Goal: Transaction & Acquisition: Purchase product/service

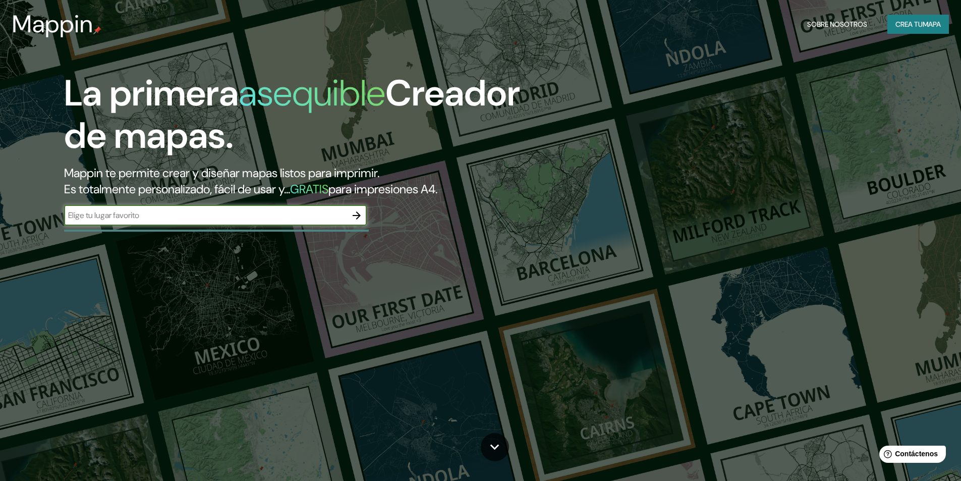
click at [208, 220] on input "text" at bounding box center [205, 215] width 282 height 12
type input "[GEOGRAPHIC_DATA]"
click at [354, 213] on icon "button" at bounding box center [357, 215] width 12 height 12
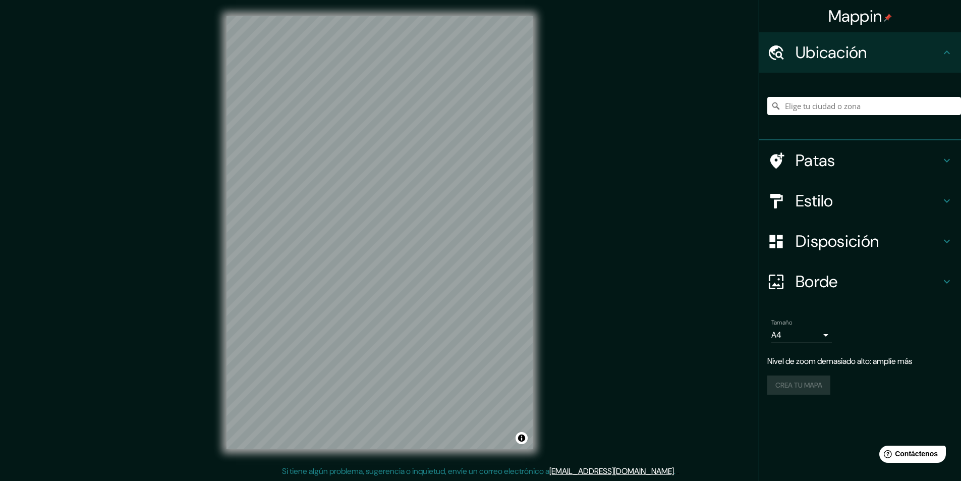
click at [550, 155] on div "Mappin Ubicación Patas Estilo Disposición Borde Elige un borde. Consejo : puede…" at bounding box center [480, 240] width 961 height 481
click at [594, 226] on div "Mappin Ubicación Patas Estilo Disposición Borde Elige un borde. Consejo : puede…" at bounding box center [480, 240] width 961 height 481
click at [945, 205] on icon at bounding box center [947, 201] width 12 height 12
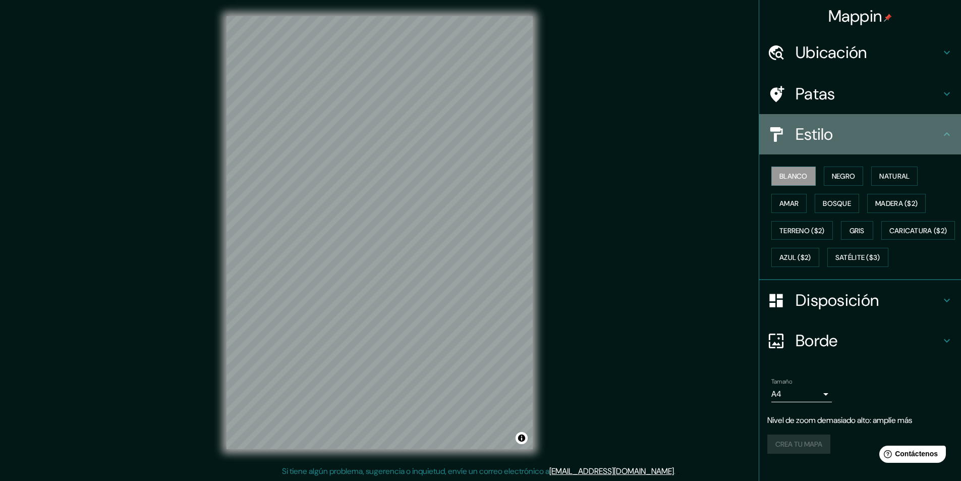
click at [945, 136] on icon at bounding box center [947, 134] width 12 height 12
click at [944, 135] on icon at bounding box center [947, 134] width 6 height 4
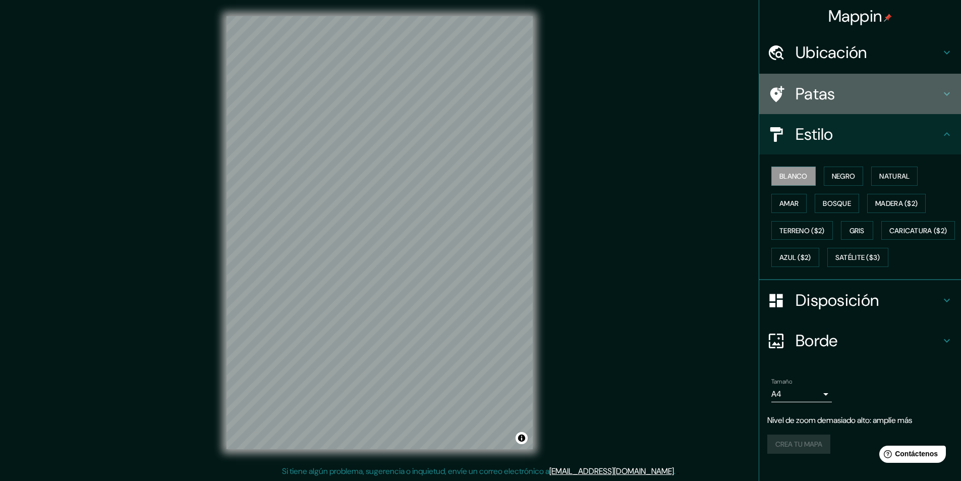
click at [941, 99] on icon at bounding box center [947, 94] width 12 height 12
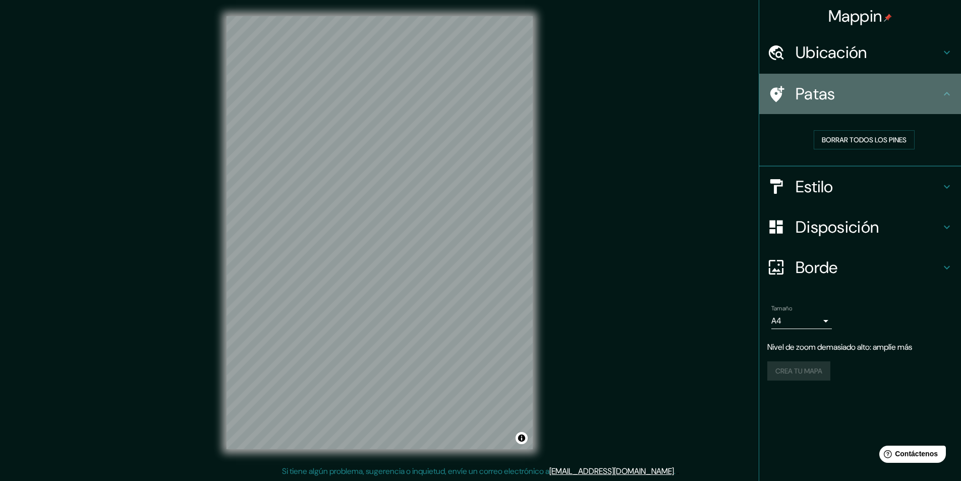
click at [936, 100] on h4 "Patas" at bounding box center [867, 94] width 145 height 20
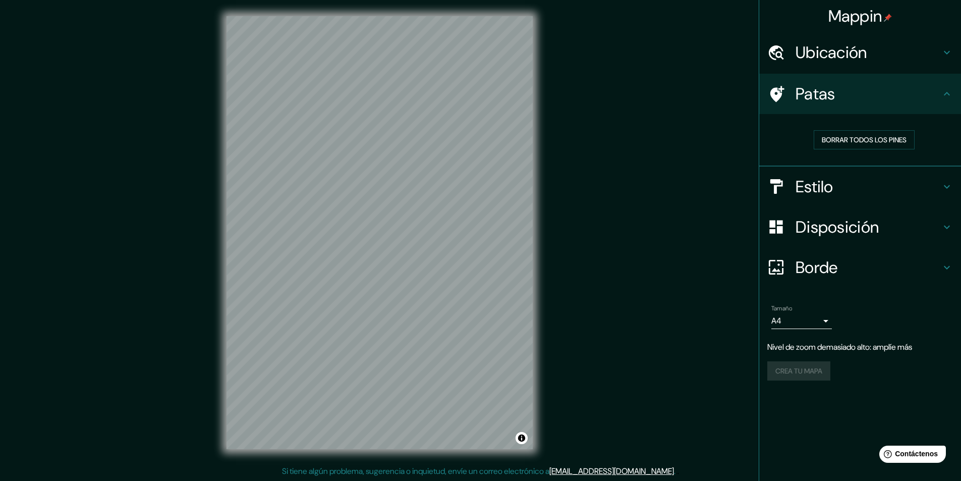
click at [951, 270] on icon at bounding box center [947, 267] width 12 height 12
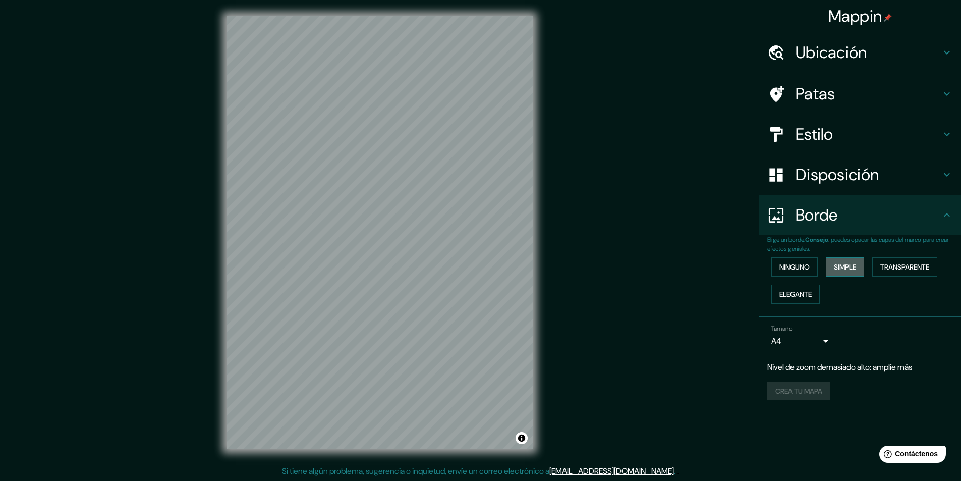
click at [849, 270] on font "Simple" at bounding box center [845, 266] width 22 height 9
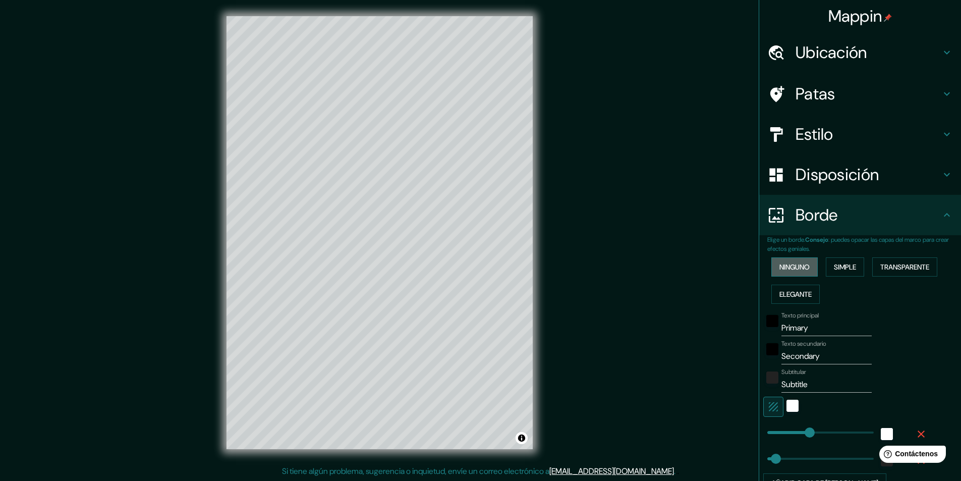
click at [779, 270] on font "Ninguno" at bounding box center [794, 266] width 30 height 9
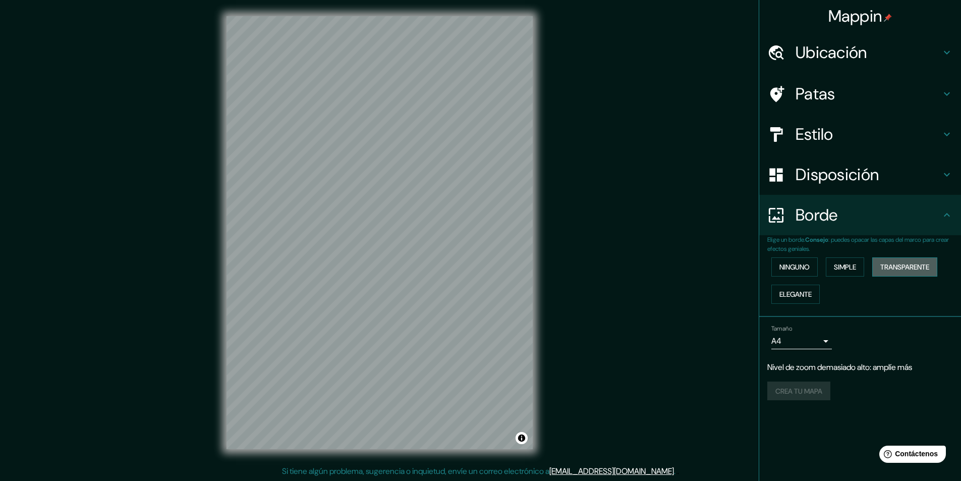
drag, startPoint x: 908, startPoint y: 271, endPoint x: 901, endPoint y: 272, distance: 6.7
click at [908, 271] on font "Transparente" at bounding box center [904, 266] width 49 height 9
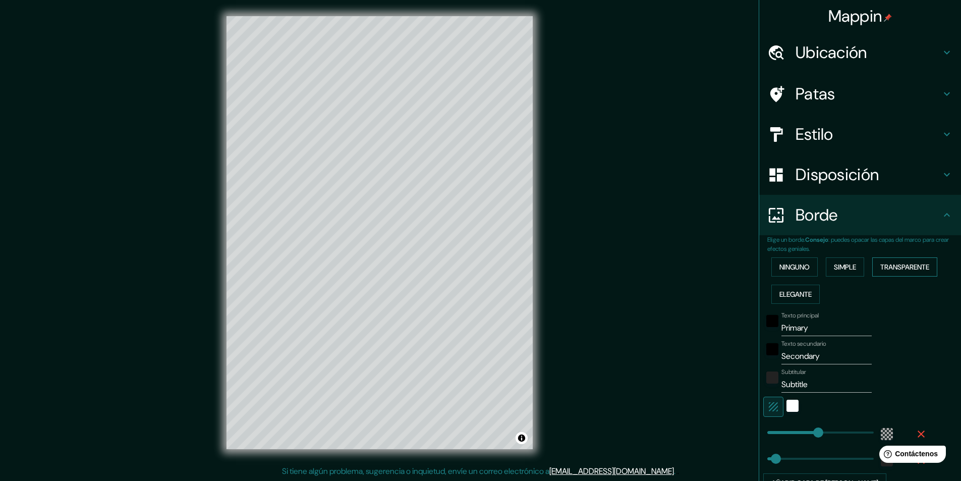
click at [898, 272] on font "Transparente" at bounding box center [904, 266] width 49 height 13
type input "291"
type input "49"
click at [792, 293] on font "Elegante" at bounding box center [795, 294] width 32 height 9
click at [784, 272] on font "Ninguno" at bounding box center [794, 266] width 30 height 13
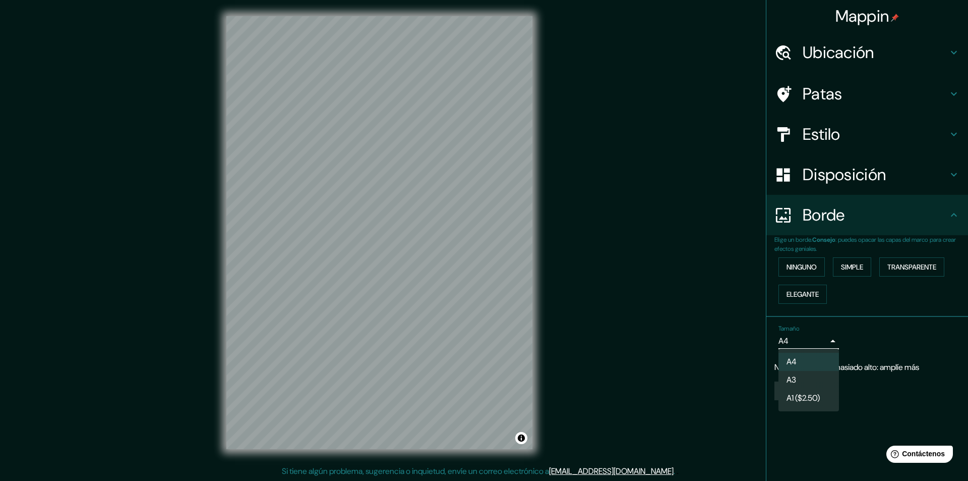
click at [825, 339] on body "Mappin Ubicación Patas Estilo Disposición Borde Elige un borde. Consejo : puede…" at bounding box center [484, 240] width 968 height 481
click at [821, 385] on li "A3" at bounding box center [809, 380] width 61 height 19
type input "a4"
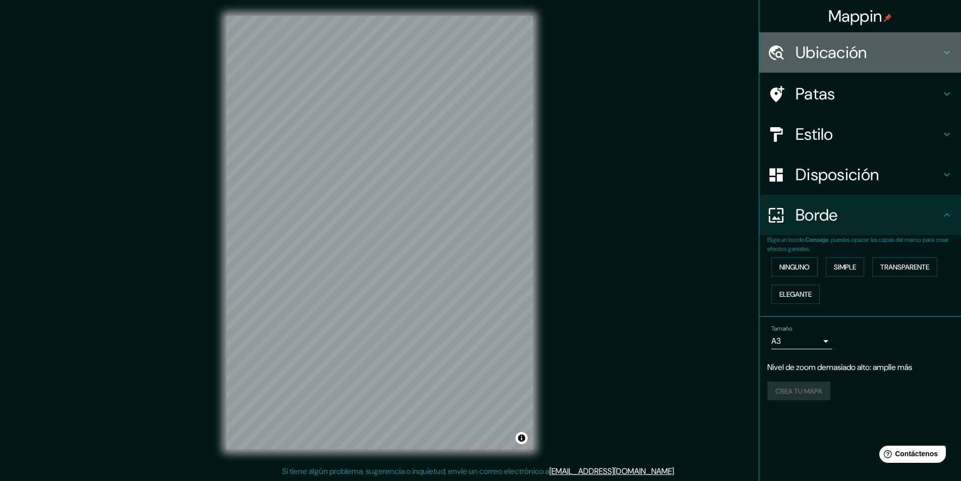
click at [947, 49] on icon at bounding box center [947, 52] width 12 height 12
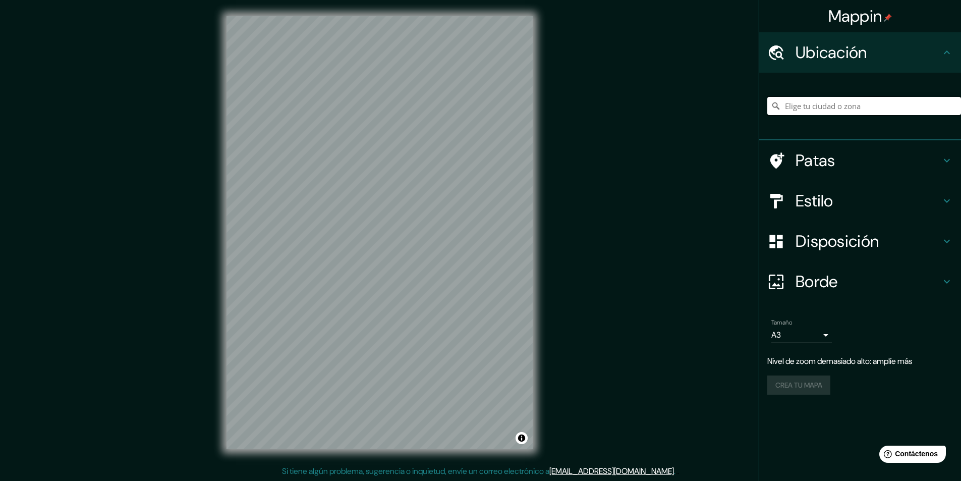
click at [846, 107] on input "Elige tu ciudad o zona" at bounding box center [864, 106] width 194 height 18
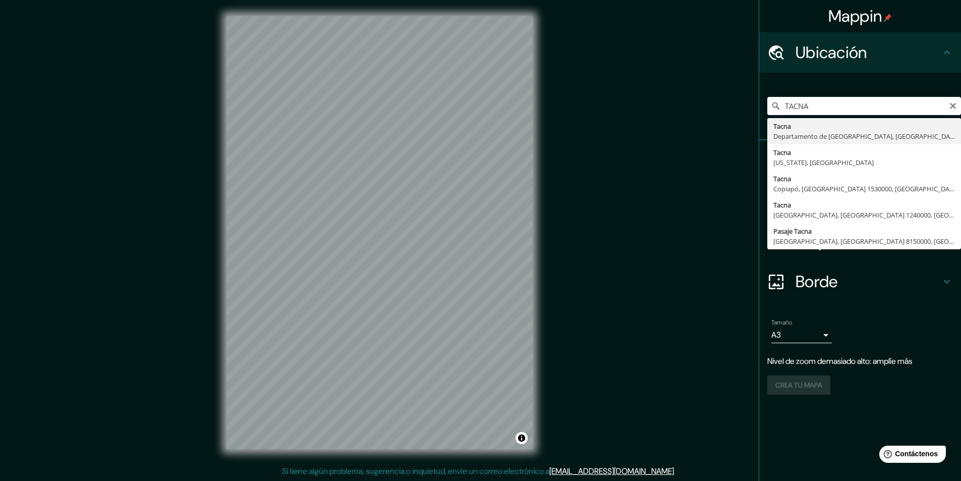
type input "[GEOGRAPHIC_DATA], [GEOGRAPHIC_DATA], [GEOGRAPHIC_DATA]"
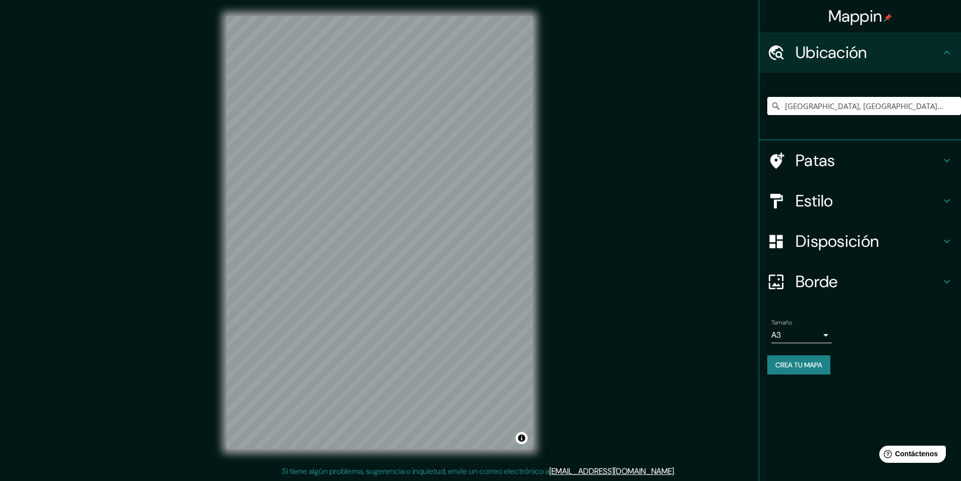
scroll to position [1, 0]
